Goal: Information Seeking & Learning: Learn about a topic

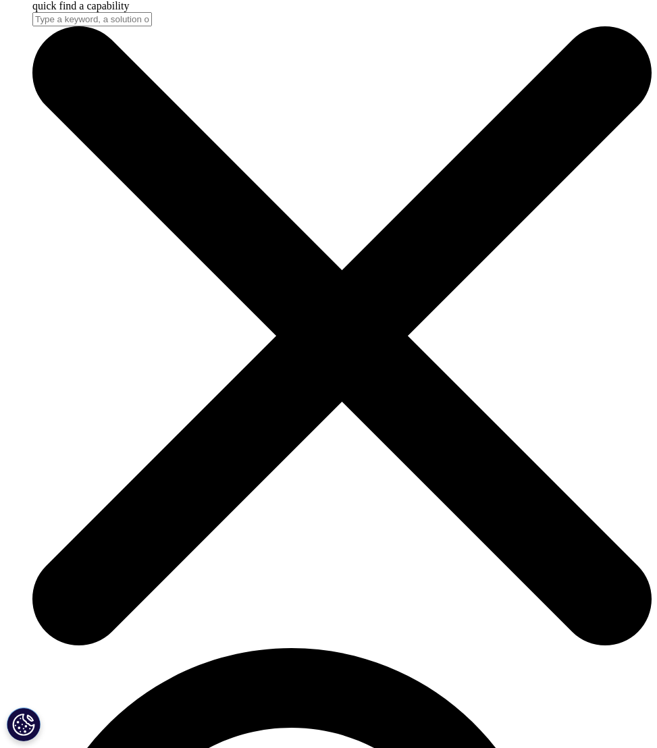
scroll to position [2969, 0]
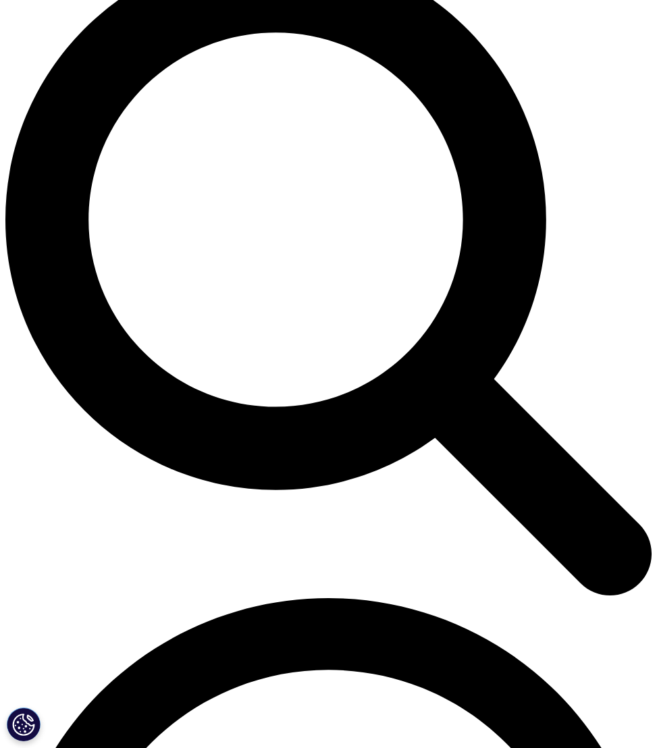
scroll to position [742, 0]
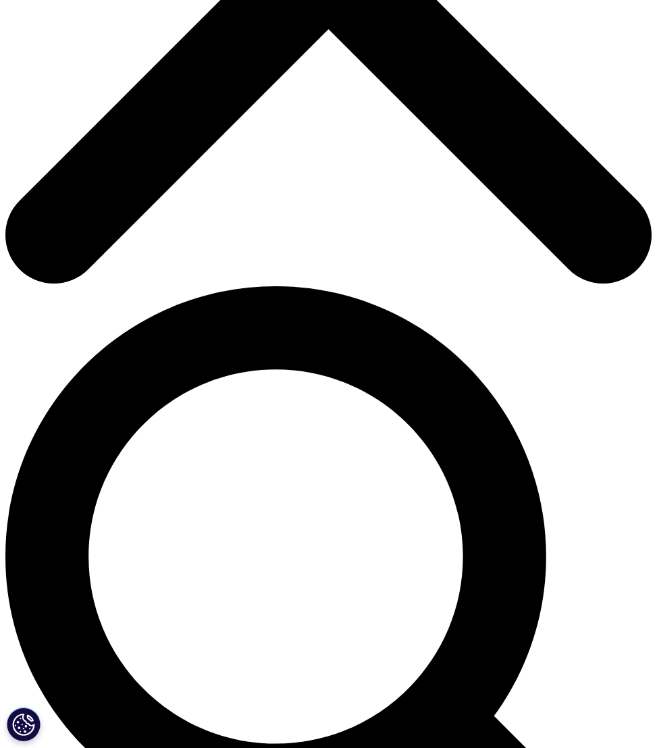
scroll to position [405, 0]
